Goal: Information Seeking & Learning: Learn about a topic

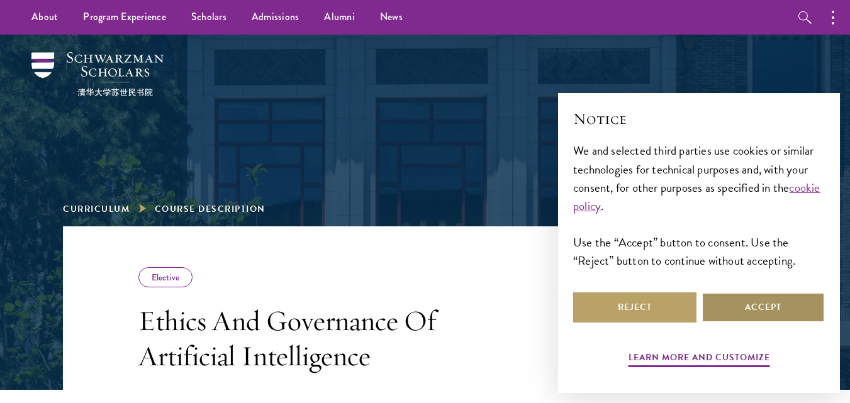
click at [790, 308] on button "Accept" at bounding box center [763, 308] width 123 height 30
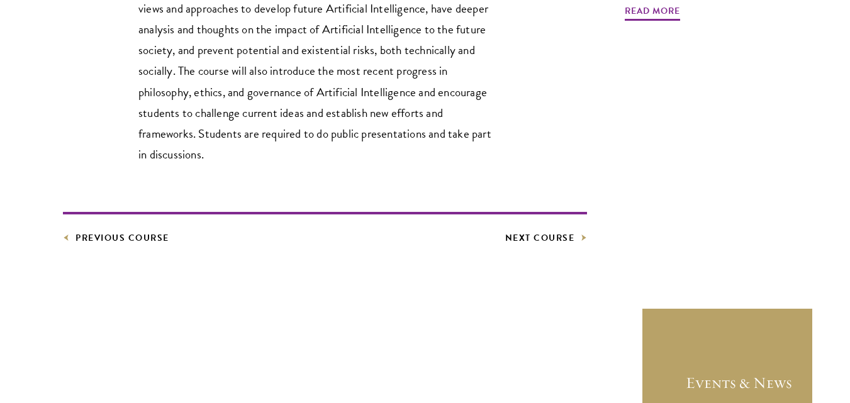
scroll to position [591, 0]
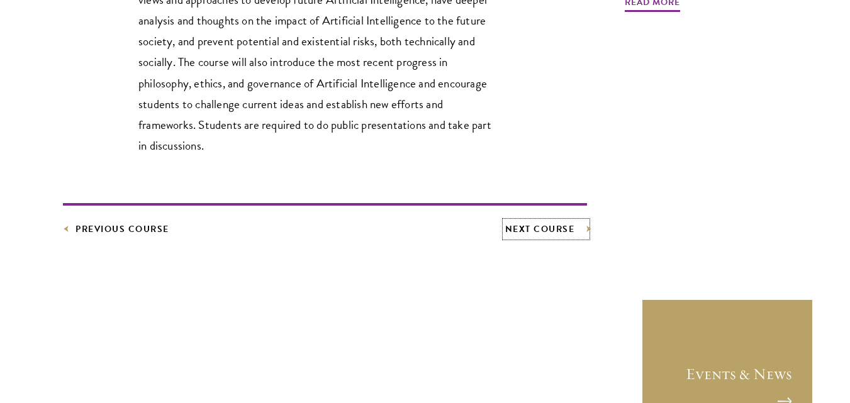
click at [585, 228] on link "Next Course" at bounding box center [546, 229] width 82 height 16
